Goal: Task Accomplishment & Management: Use online tool/utility

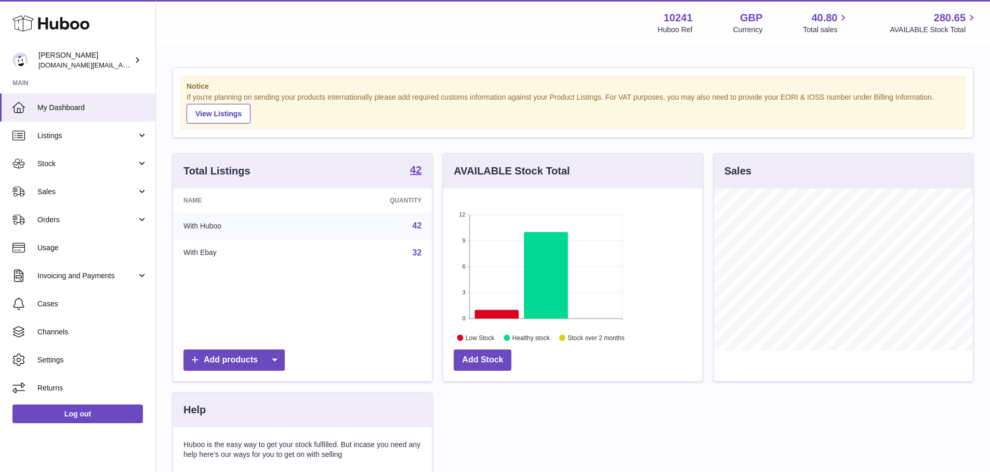
scroll to position [162, 259]
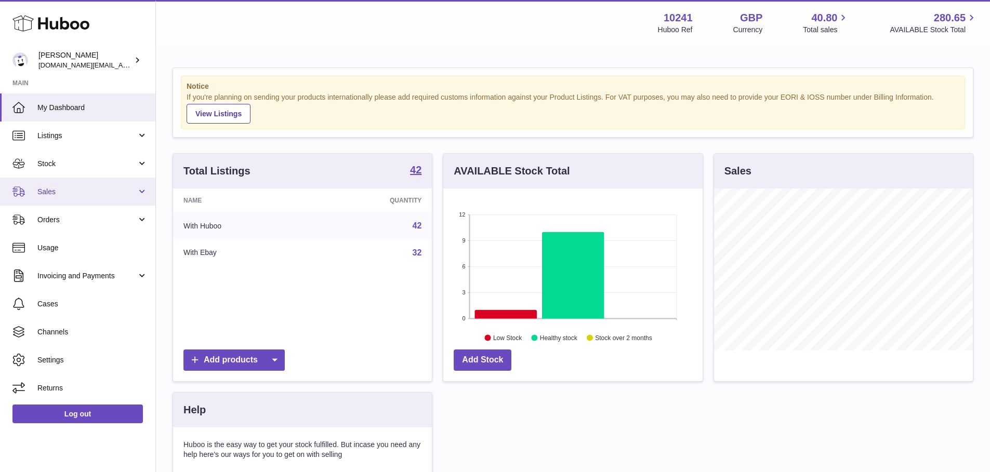
click at [55, 189] on span "Sales" at bounding box center [86, 192] width 99 height 10
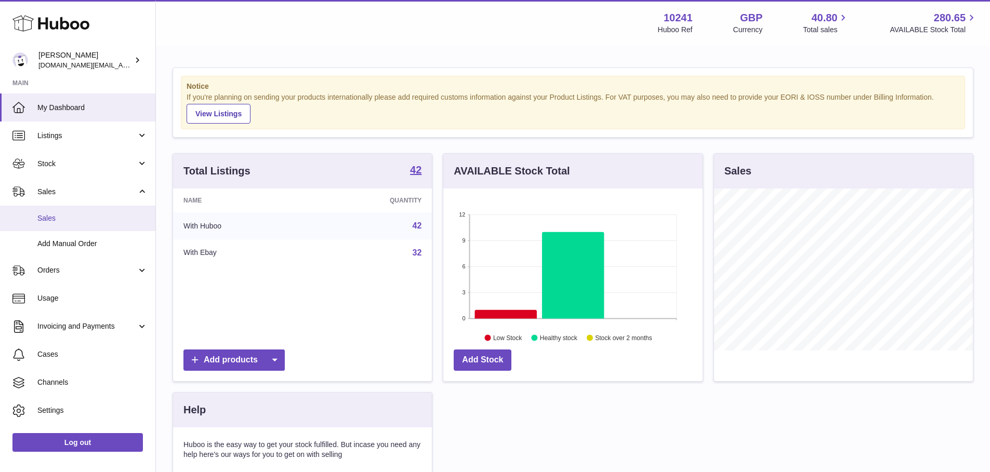
click at [71, 223] on link "Sales" at bounding box center [77, 218] width 155 height 25
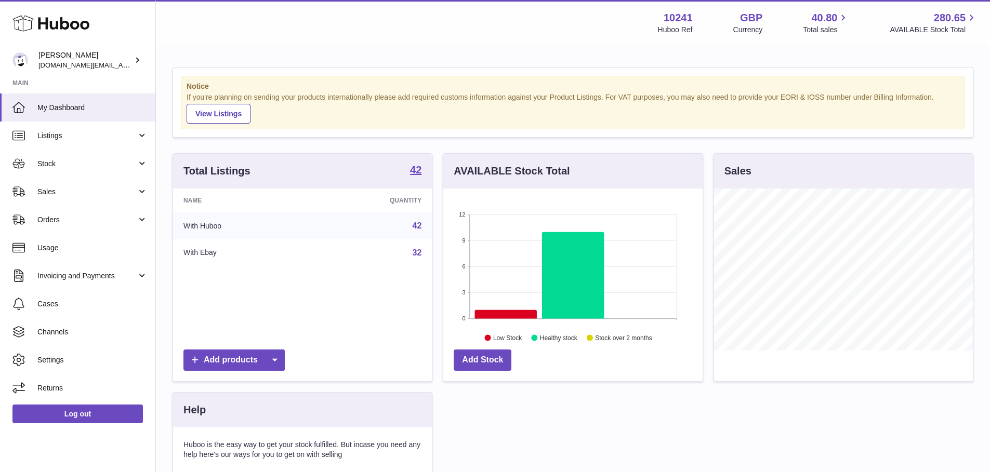
scroll to position [162, 259]
click at [95, 192] on span "Sales" at bounding box center [86, 192] width 99 height 10
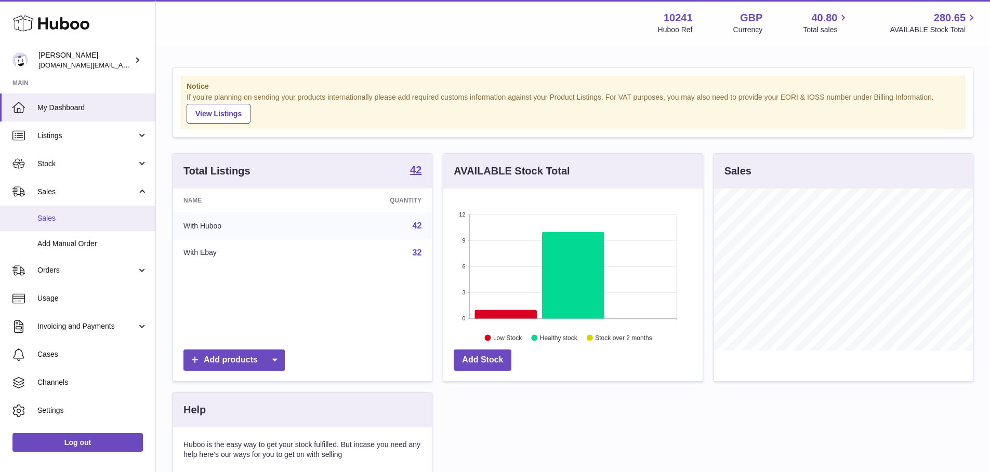
click at [85, 219] on span "Sales" at bounding box center [92, 219] width 110 height 10
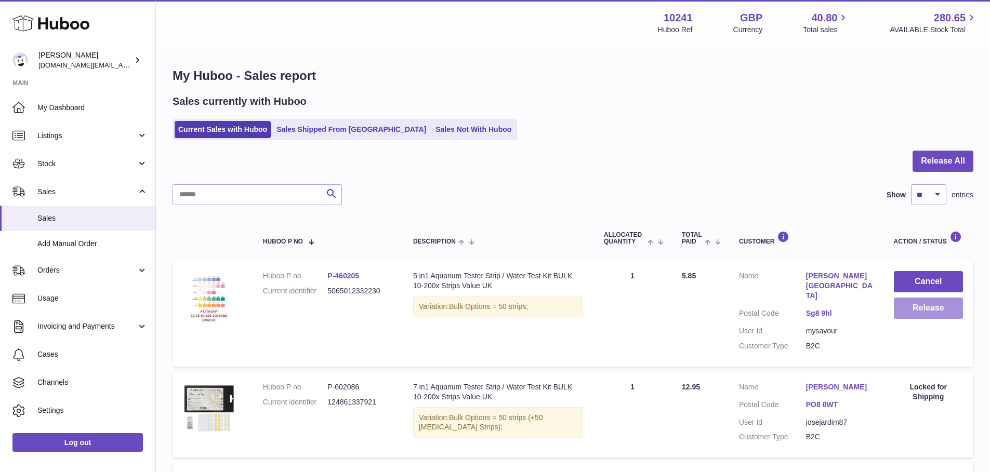
click at [941, 319] on button "Release" at bounding box center [928, 308] width 69 height 21
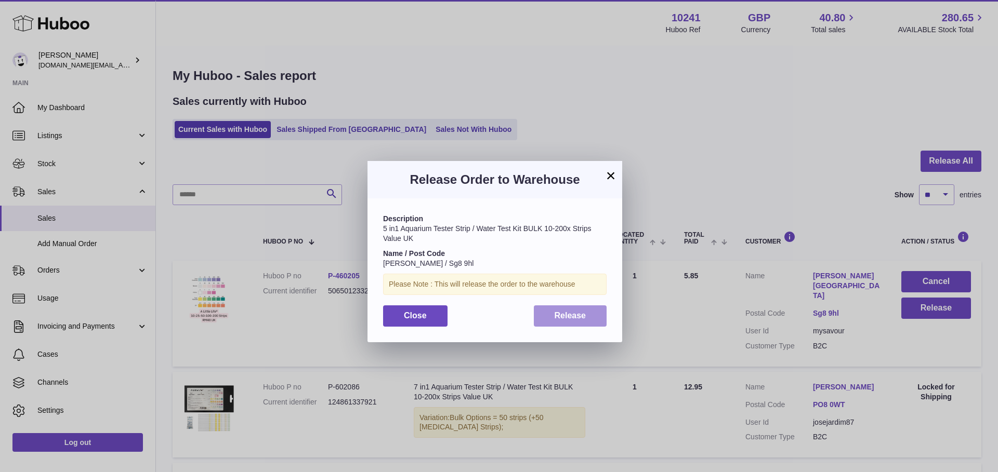
click at [574, 319] on span "Release" at bounding box center [571, 315] width 32 height 9
